Goal: Information Seeking & Learning: Check status

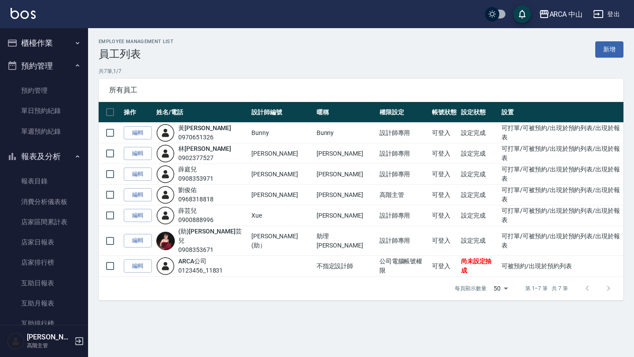
click at [46, 48] on button "櫃檯作業" at bounding box center [44, 43] width 81 height 23
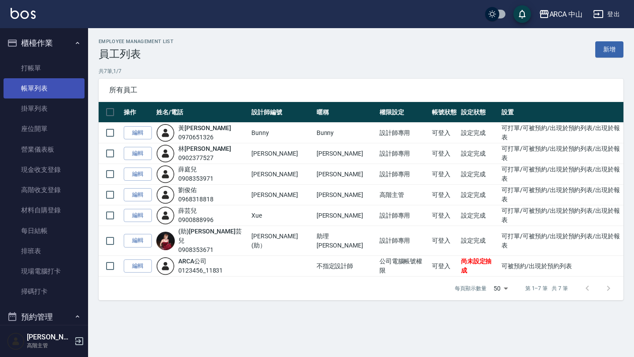
click at [42, 94] on link "帳單列表" at bounding box center [44, 88] width 81 height 20
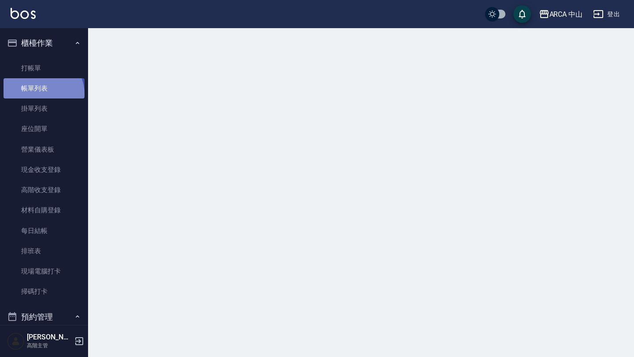
click at [42, 94] on link "帳單列表" at bounding box center [44, 88] width 81 height 20
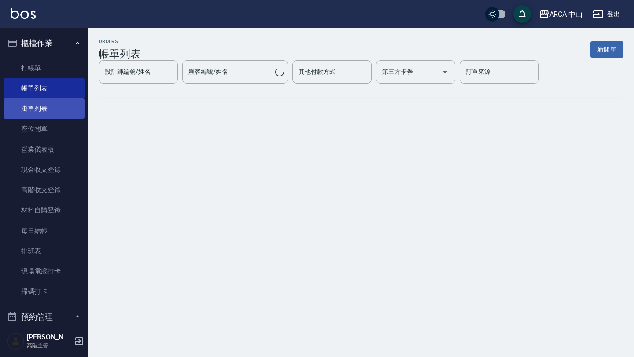
click at [42, 109] on link "掛單列表" at bounding box center [44, 109] width 81 height 20
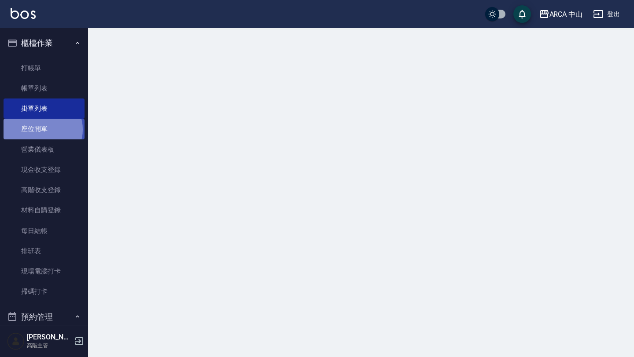
click at [42, 129] on link "座位開單" at bounding box center [44, 129] width 81 height 20
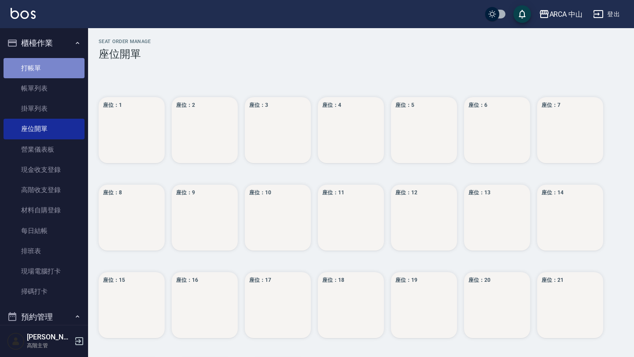
click at [48, 73] on link "打帳單" at bounding box center [44, 68] width 81 height 20
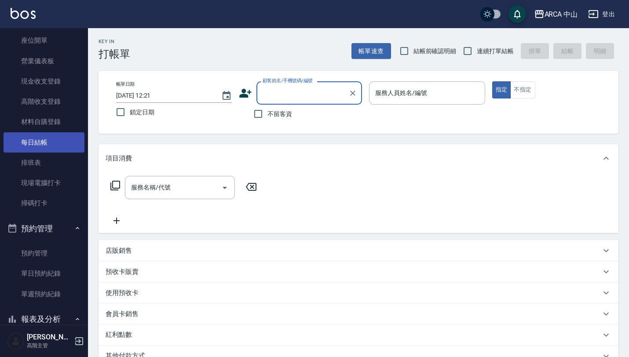
scroll to position [115, 0]
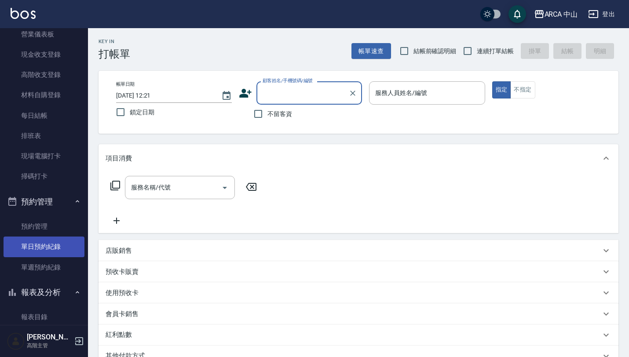
click at [39, 256] on link "單日預約紀錄" at bounding box center [44, 247] width 81 height 20
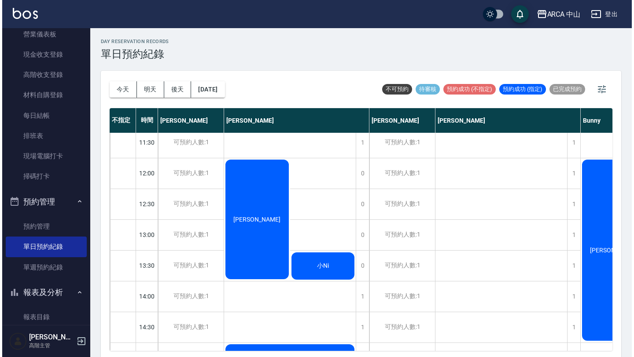
scroll to position [96, 0]
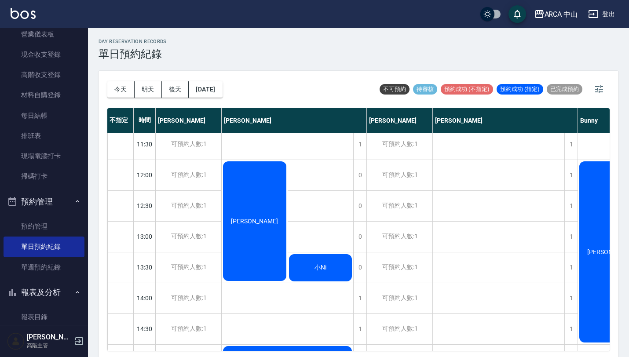
click at [252, 248] on div "[PERSON_NAME]" at bounding box center [255, 221] width 66 height 122
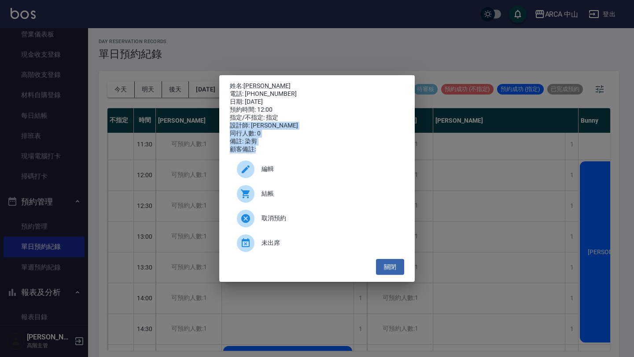
drag, startPoint x: 231, startPoint y: 125, endPoint x: 272, endPoint y: 154, distance: 50.1
click at [272, 154] on div "姓名: [PERSON_NAME]: [PHONE_NUMBER] 日期: [DATE] 預約時間: 12:00 指定/不指定: 指定 設計師: [PERSO…" at bounding box center [317, 117] width 174 height 71
click at [272, 154] on div "顧客備註:" at bounding box center [317, 150] width 174 height 8
